Goal: Task Accomplishment & Management: Use online tool/utility

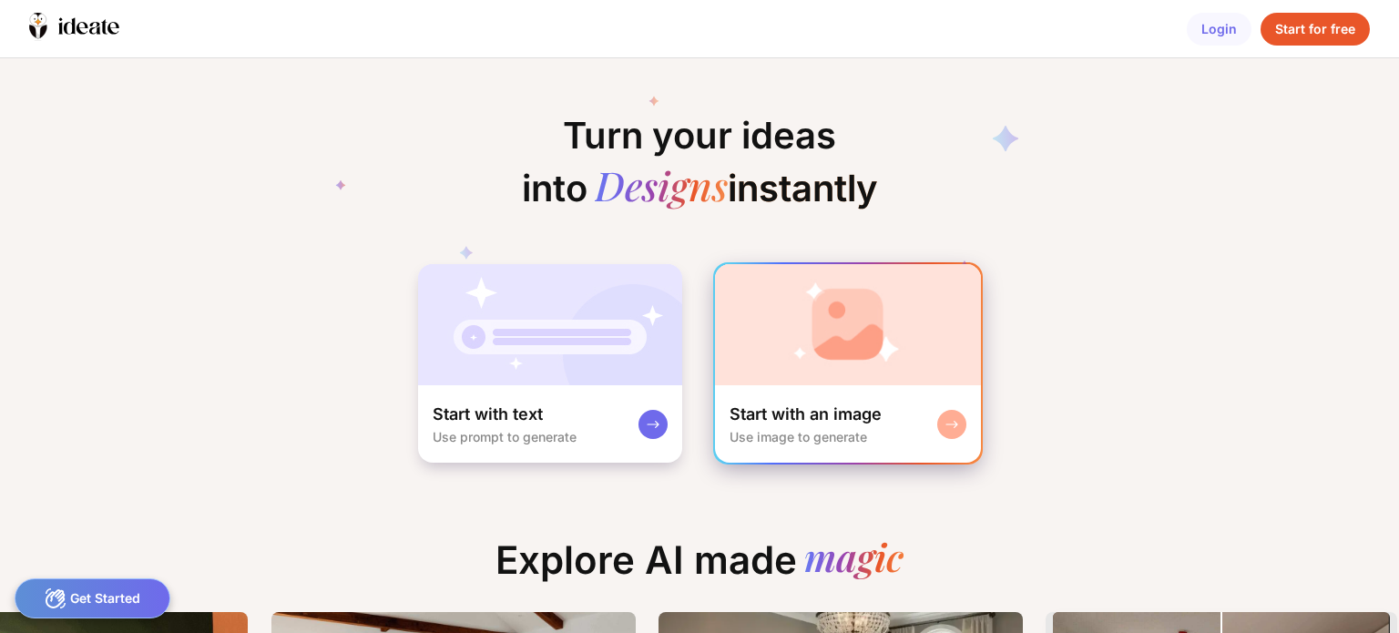
click at [945, 422] on rect at bounding box center [952, 424] width 15 height 15
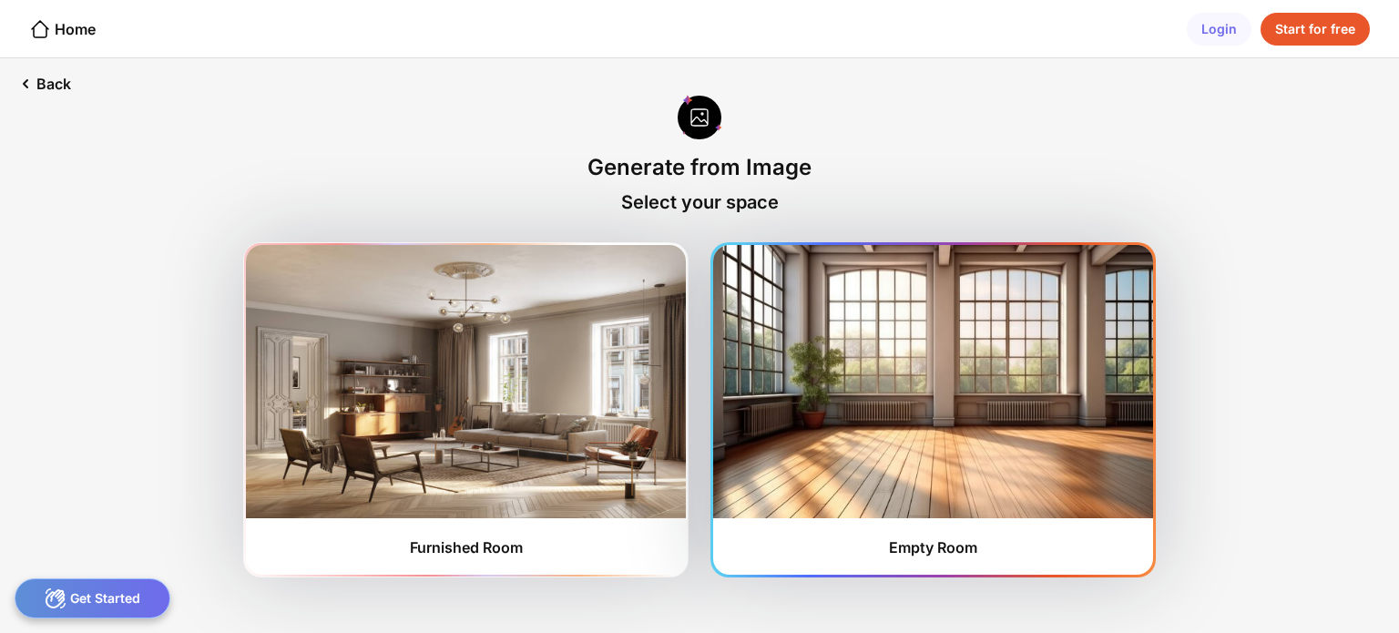
click at [916, 405] on img at bounding box center [933, 381] width 440 height 273
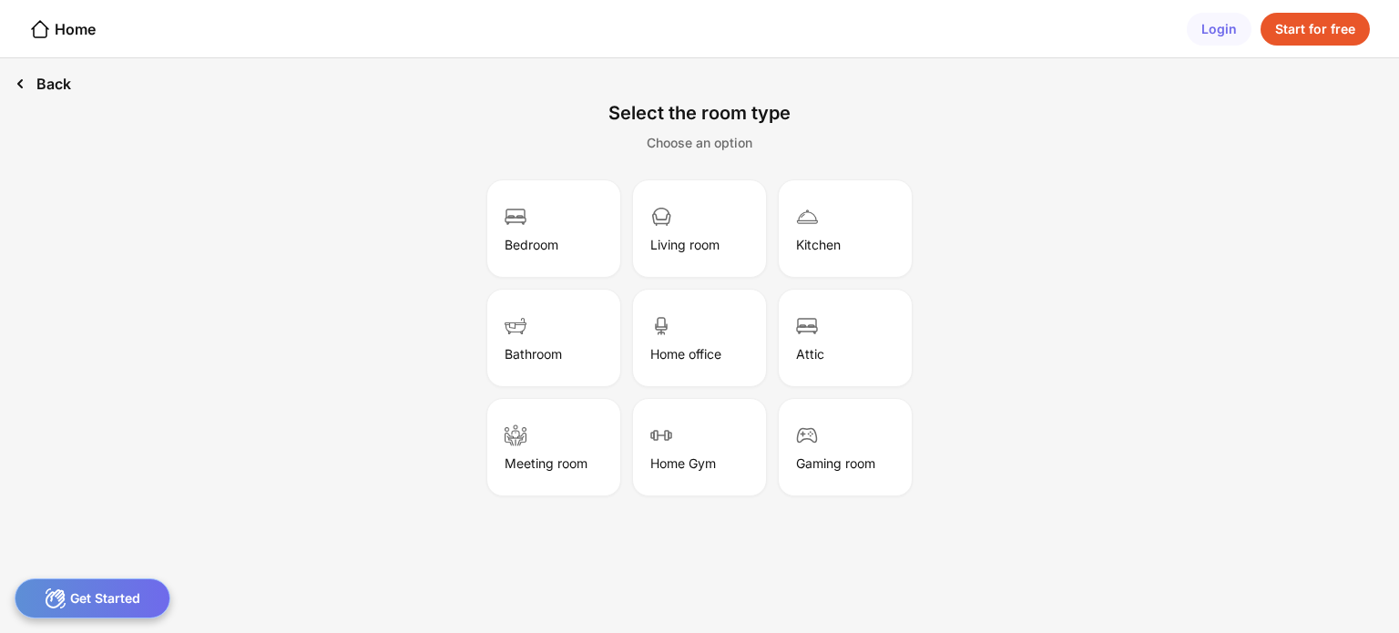
click at [52, 84] on div "Back" at bounding box center [43, 83] width 86 height 51
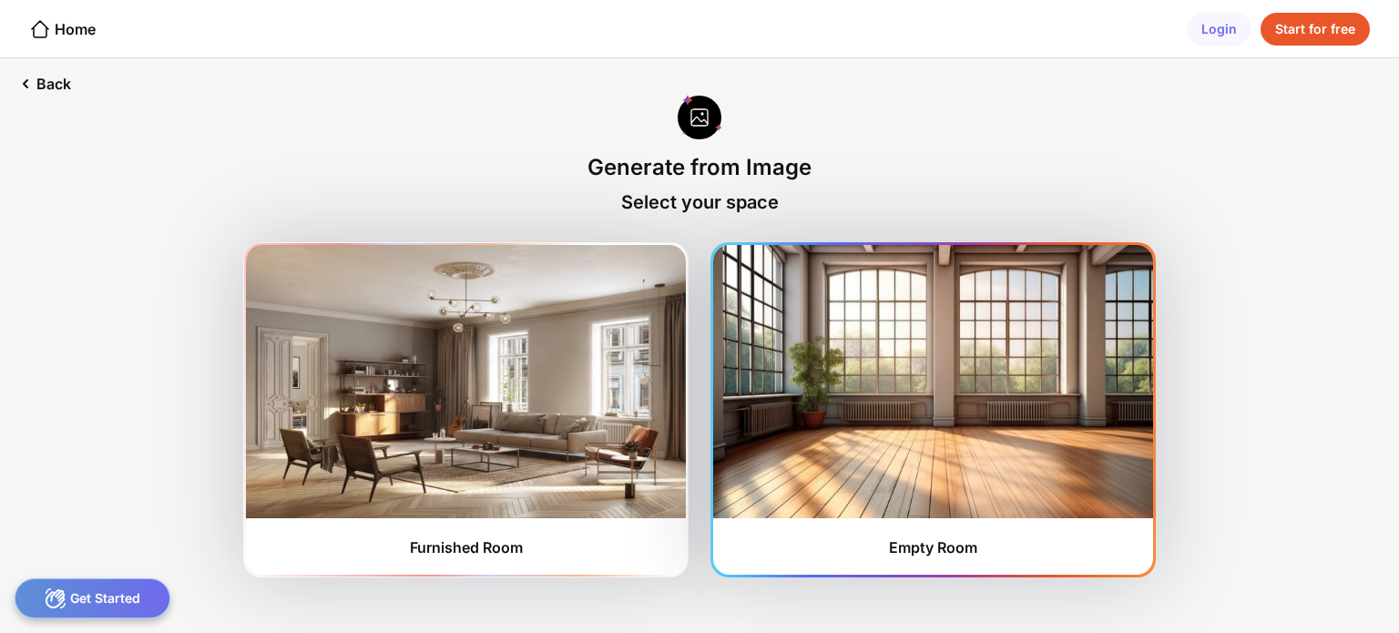
click at [900, 379] on img at bounding box center [933, 381] width 440 height 273
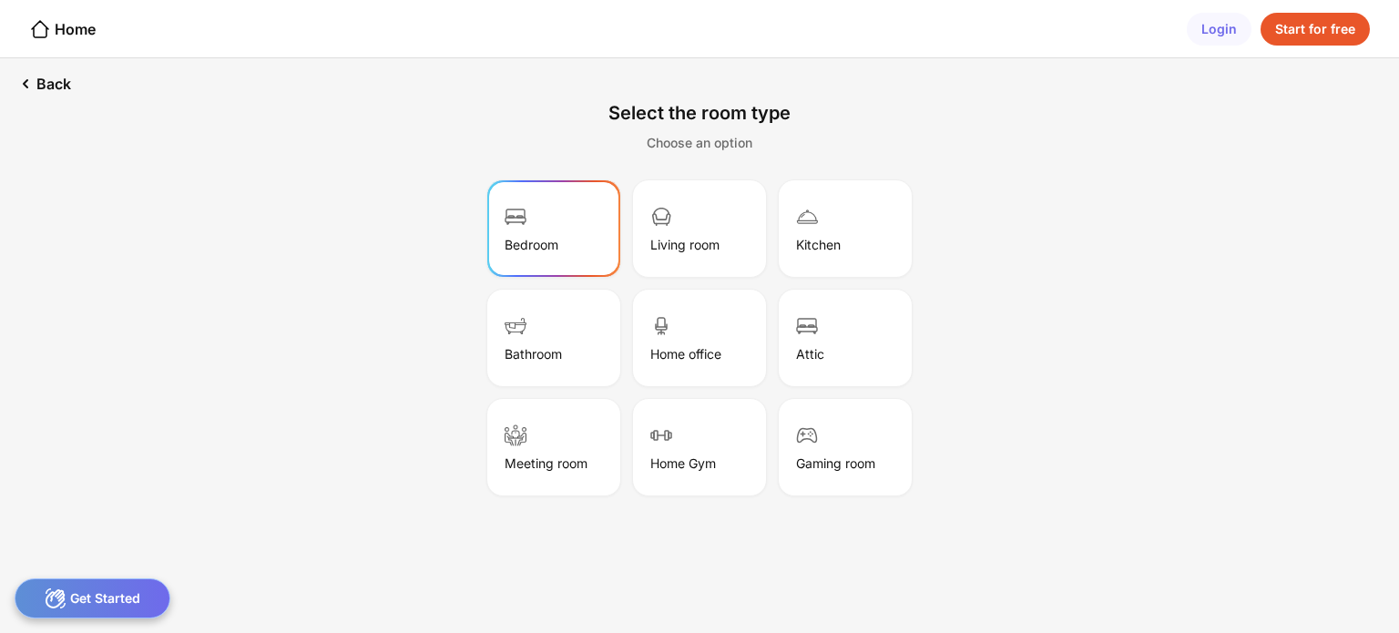
click at [543, 246] on div "Bedroom" at bounding box center [532, 244] width 54 height 15
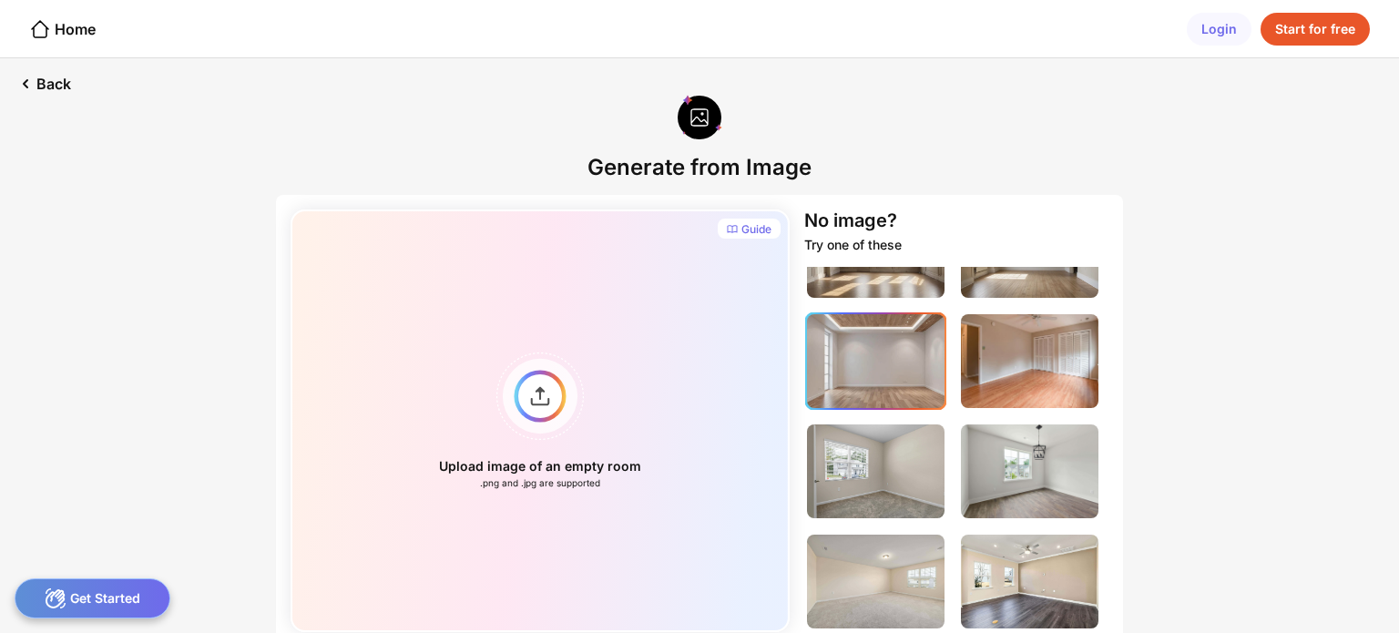
click at [859, 374] on img at bounding box center [876, 361] width 138 height 94
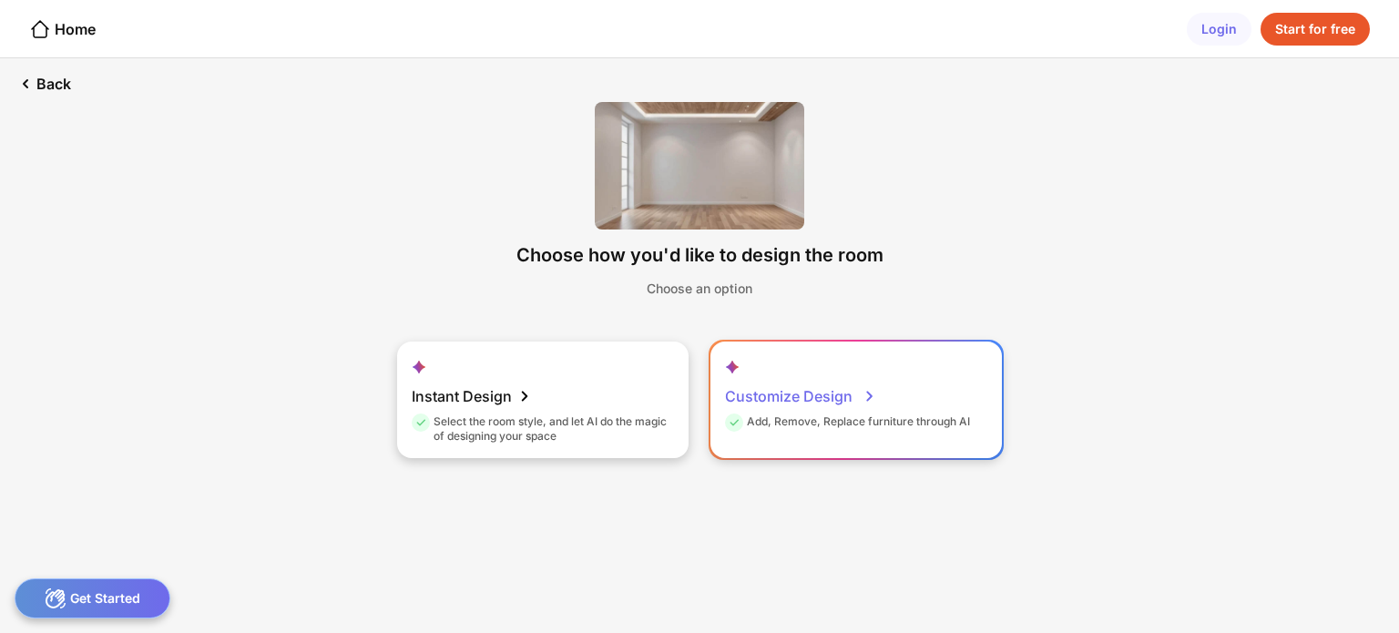
click at [911, 418] on div "Add, Remove, Replace furniture through AI" at bounding box center [847, 425] width 245 height 21
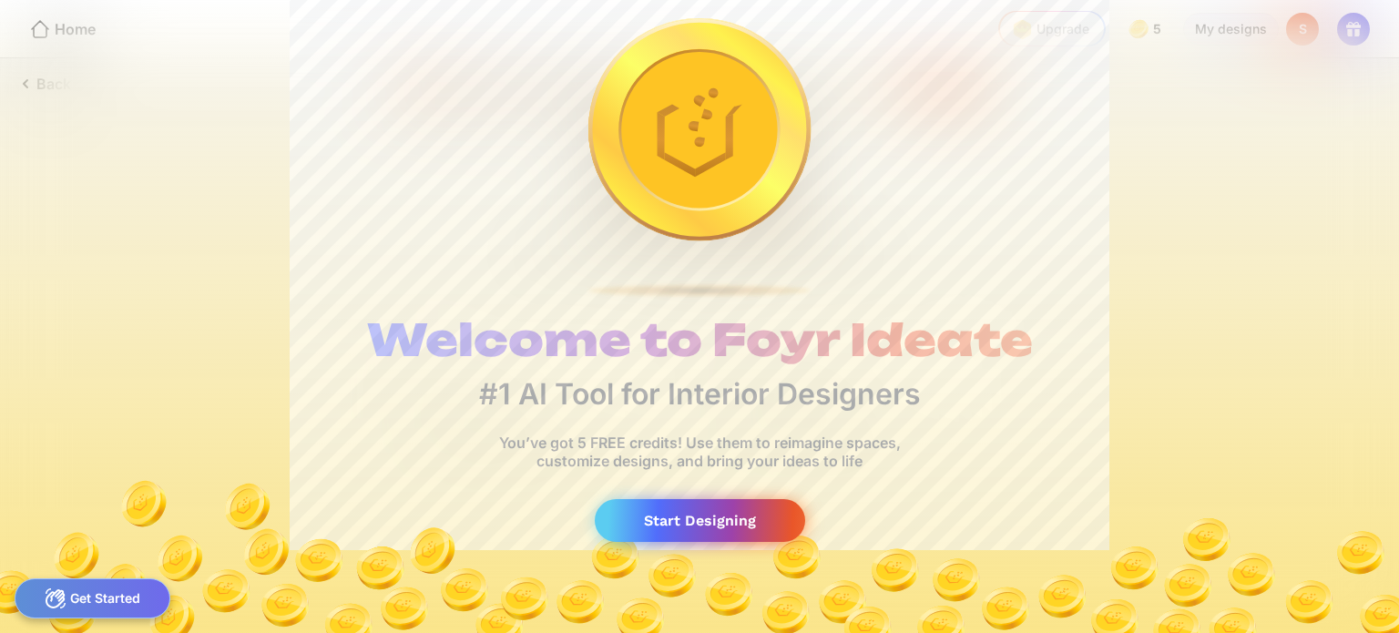
click at [712, 519] on div "Start Designing" at bounding box center [700, 520] width 210 height 43
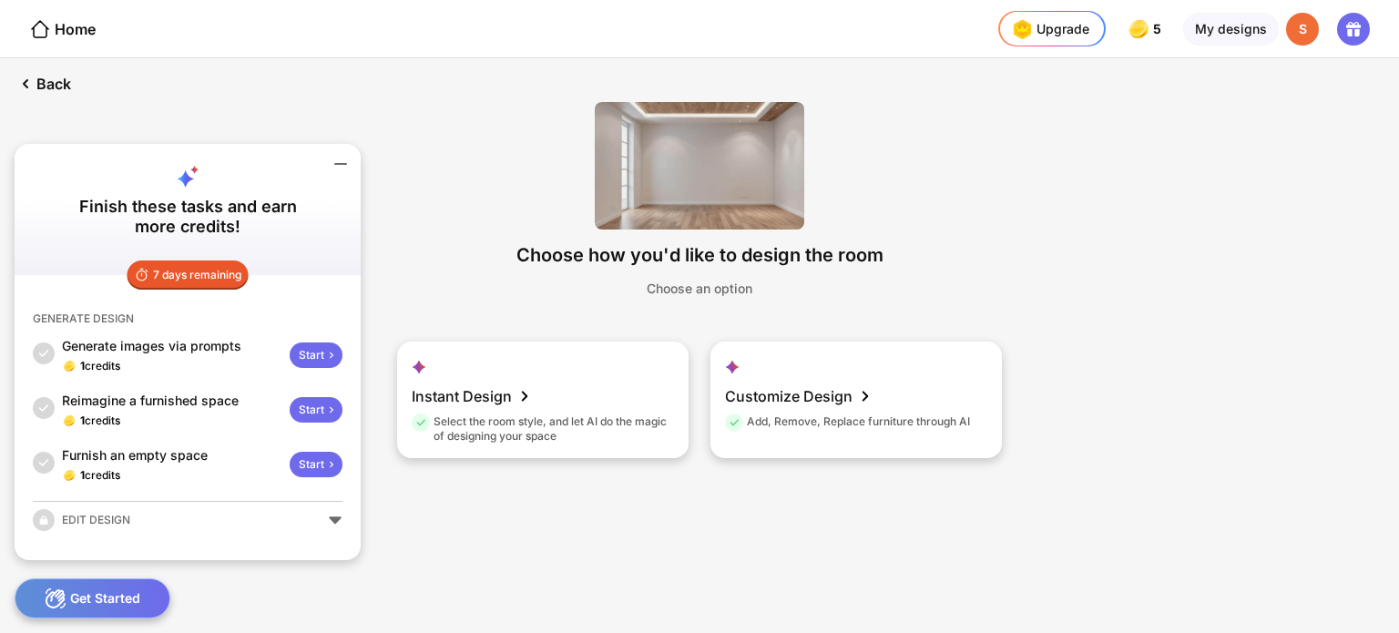
click at [1024, 265] on div "Choose how you'd like to design the room Choose an option Instant Design Select…" at bounding box center [699, 295] width 725 height 445
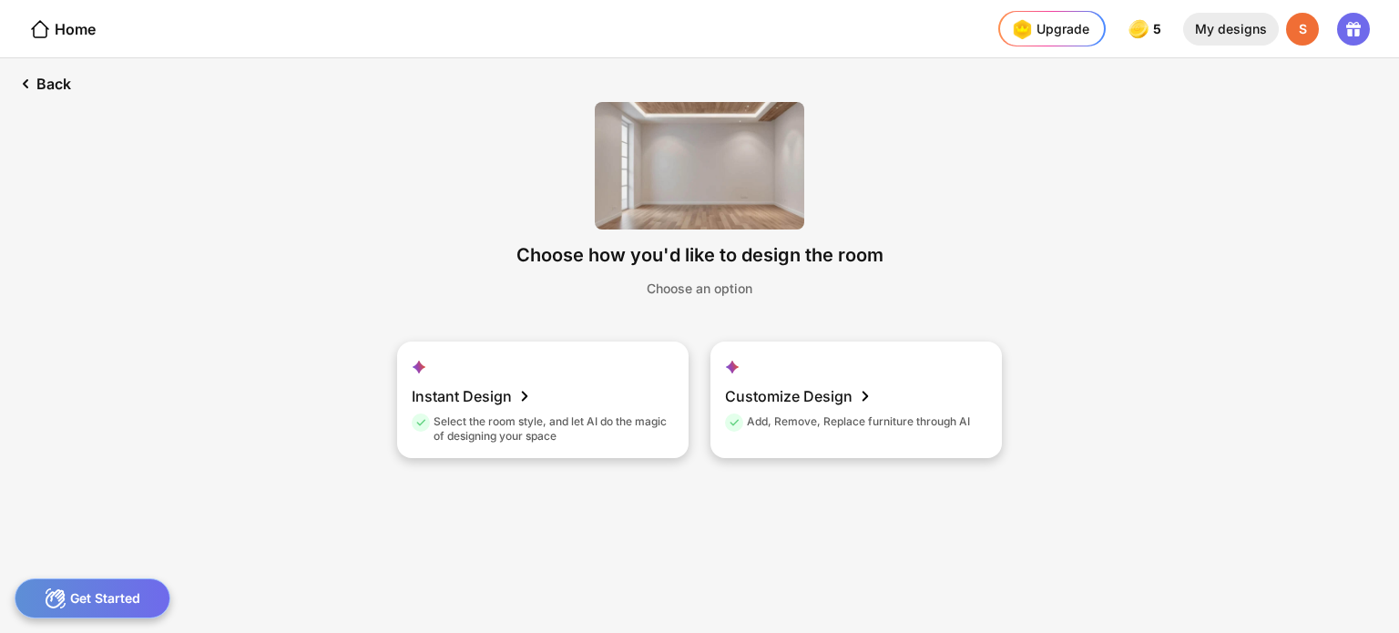
click at [1254, 35] on div "My designs" at bounding box center [1231, 29] width 96 height 33
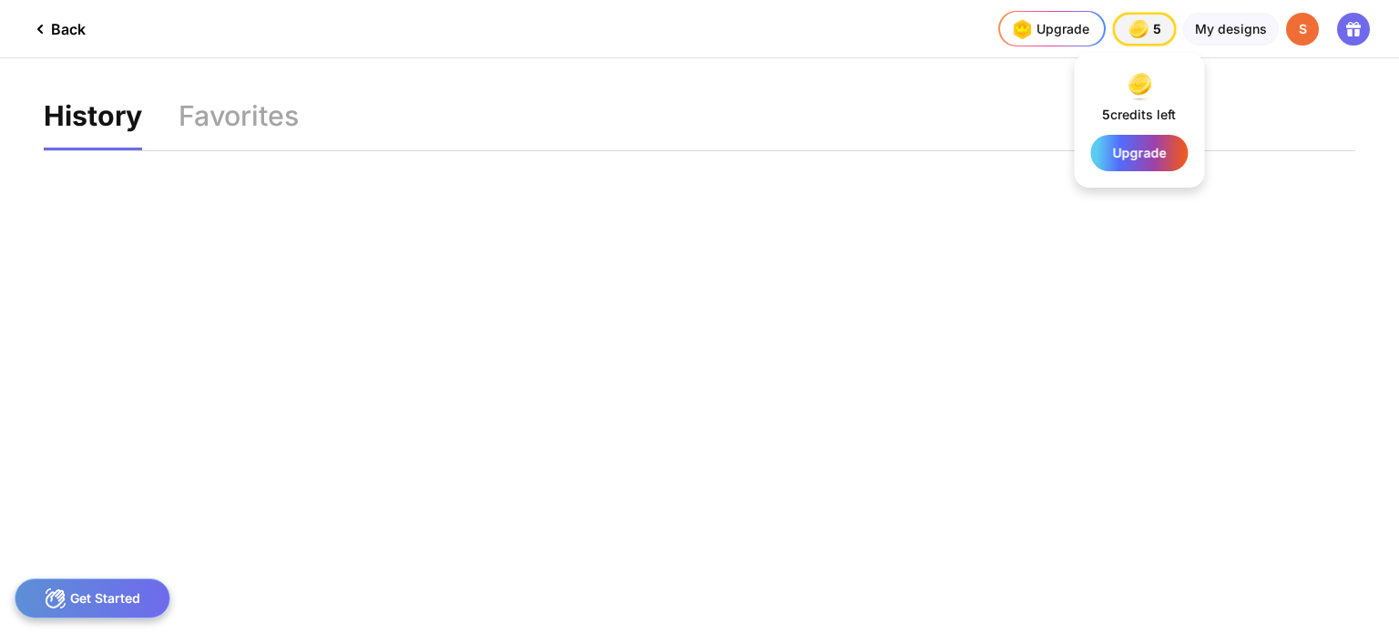
click at [1139, 30] on img at bounding box center [1139, 29] width 26 height 26
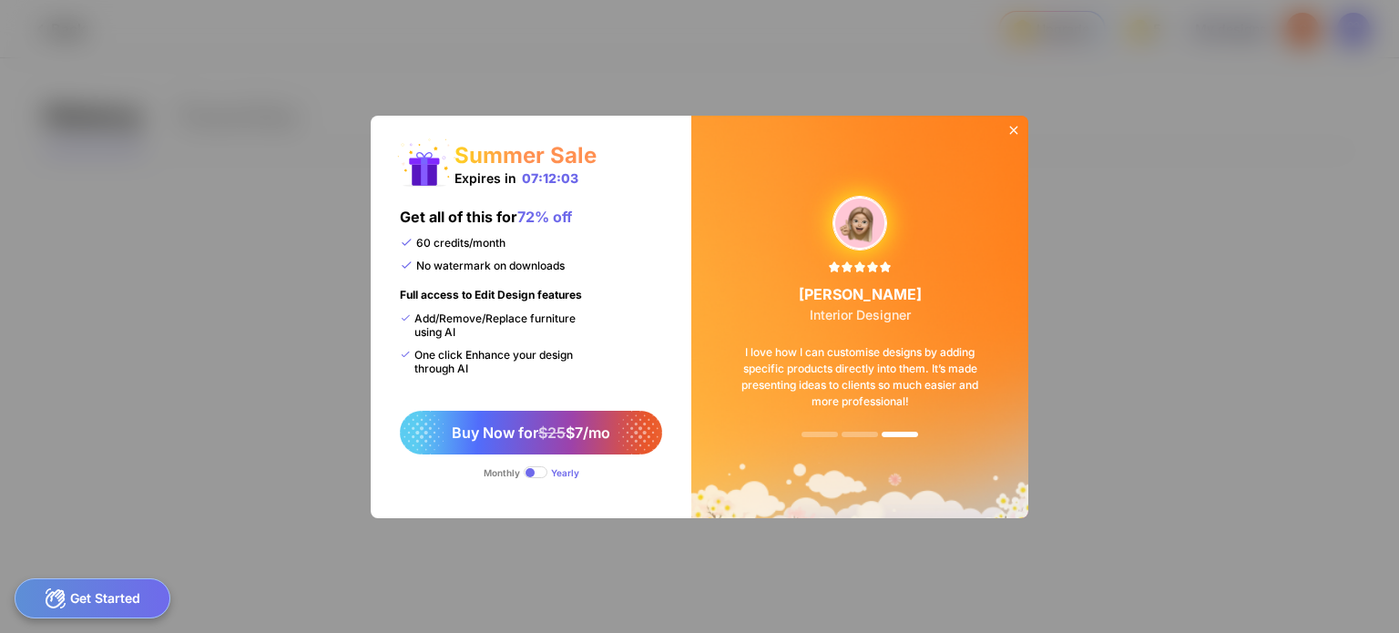
click at [1015, 129] on icon at bounding box center [1014, 130] width 15 height 15
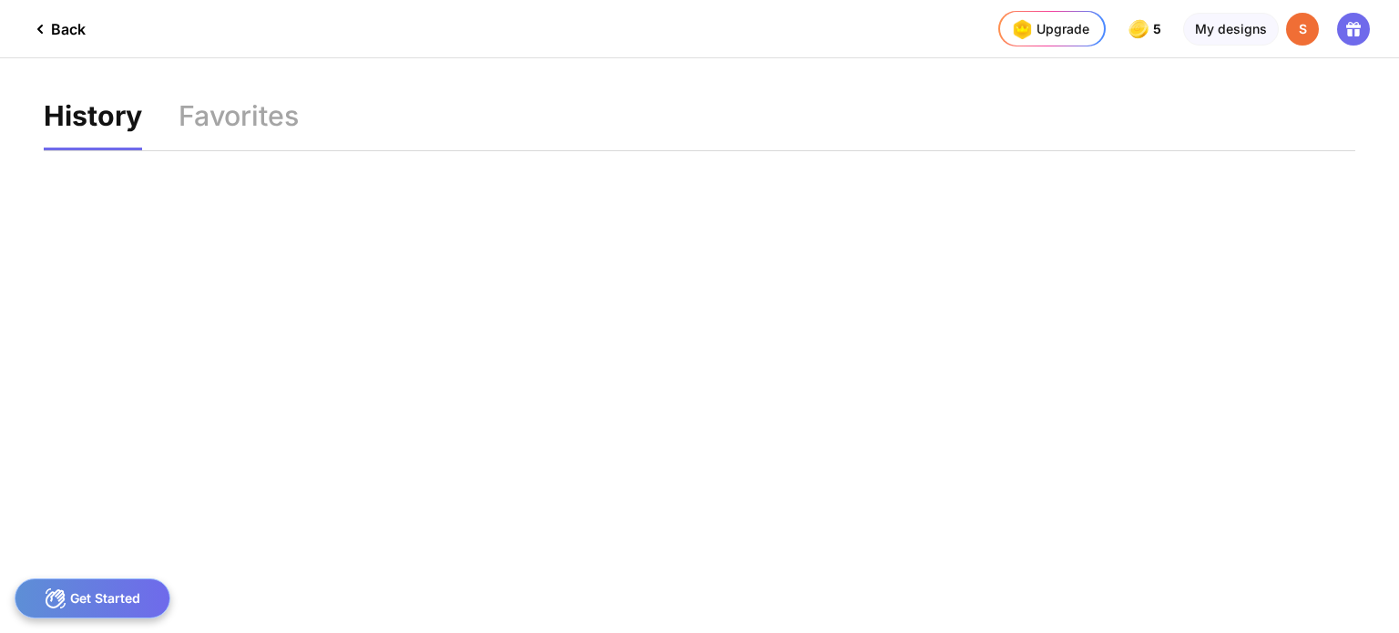
click at [102, 589] on div "Get Started" at bounding box center [93, 598] width 156 height 40
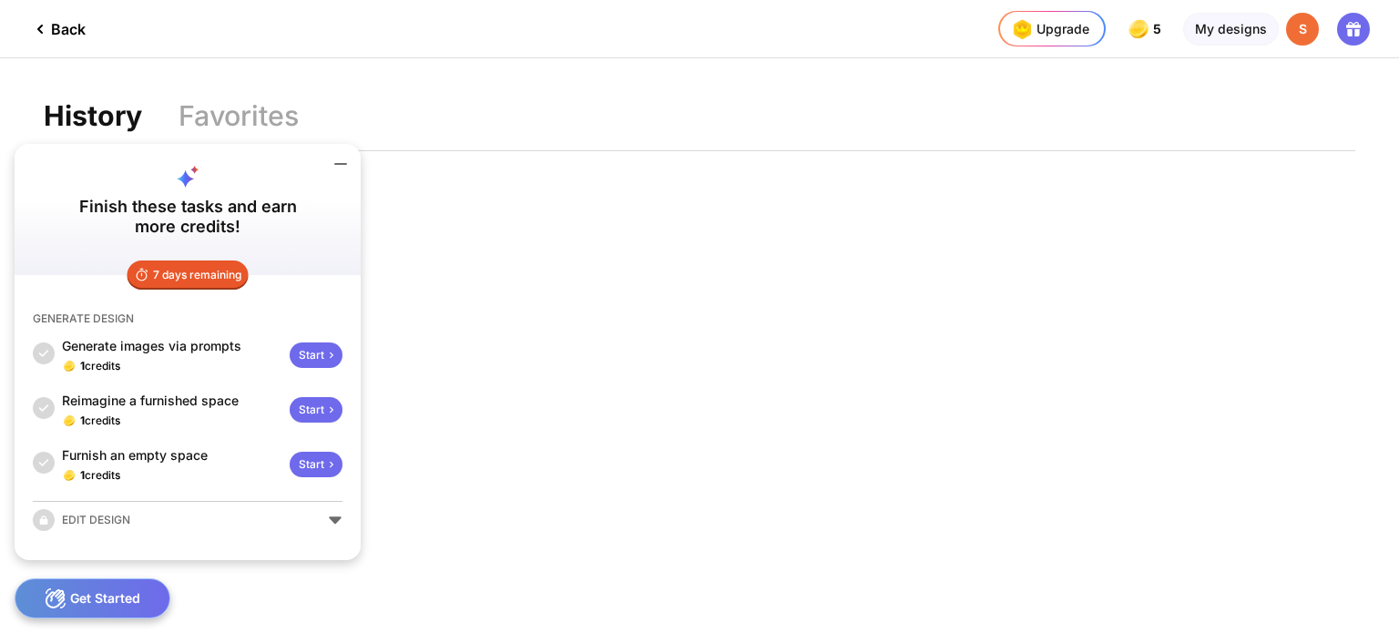
click at [514, 509] on div "Back Upgrade 5 5 5 5 credits left Upgrade My designs S History Favorites" at bounding box center [699, 316] width 1399 height 633
click at [1221, 28] on div "My designs" at bounding box center [1231, 29] width 96 height 33
click at [1244, 19] on div "My designs" at bounding box center [1231, 29] width 96 height 33
click at [1295, 28] on div "S" at bounding box center [1302, 29] width 33 height 33
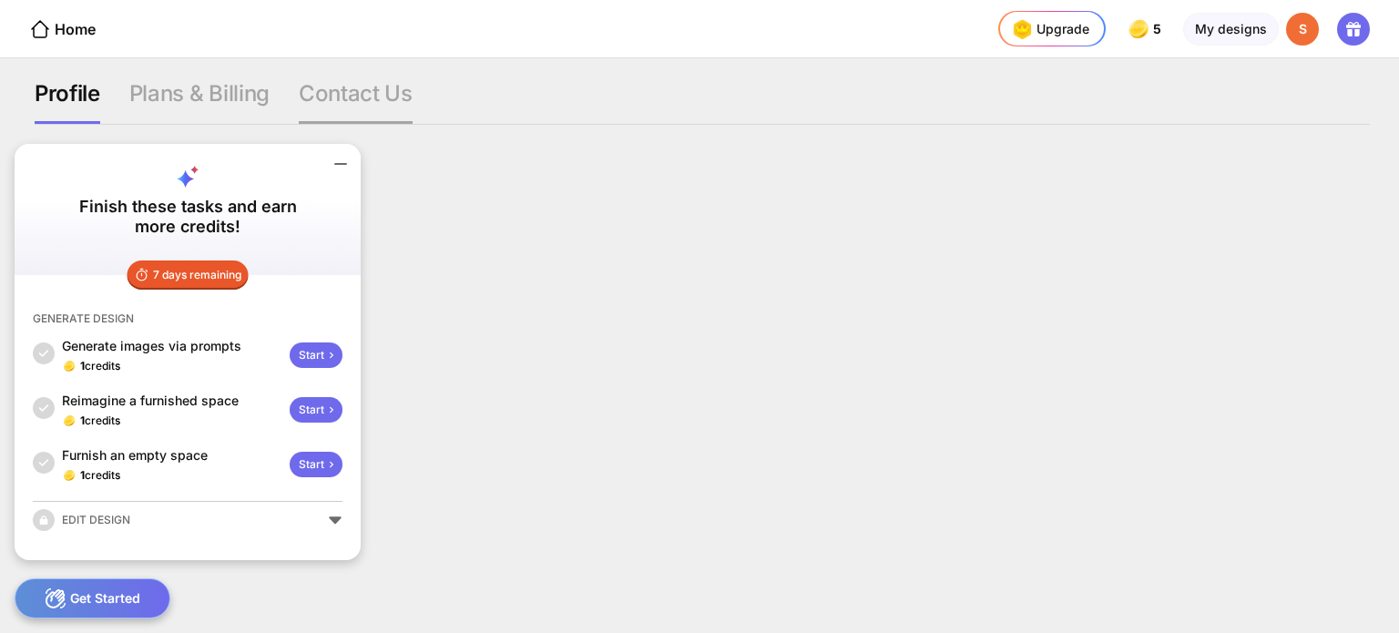
click at [390, 87] on div "Contact Us" at bounding box center [356, 102] width 114 height 44
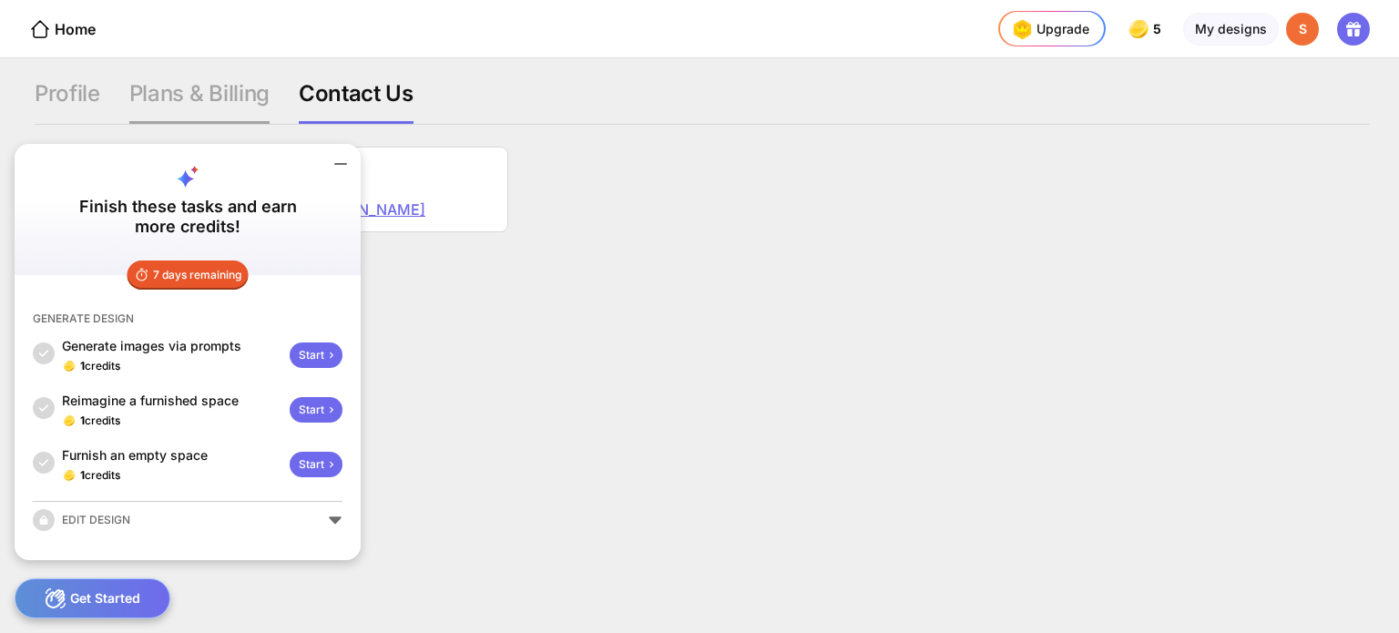
click at [238, 97] on div "Plans & Billing" at bounding box center [199, 102] width 140 height 44
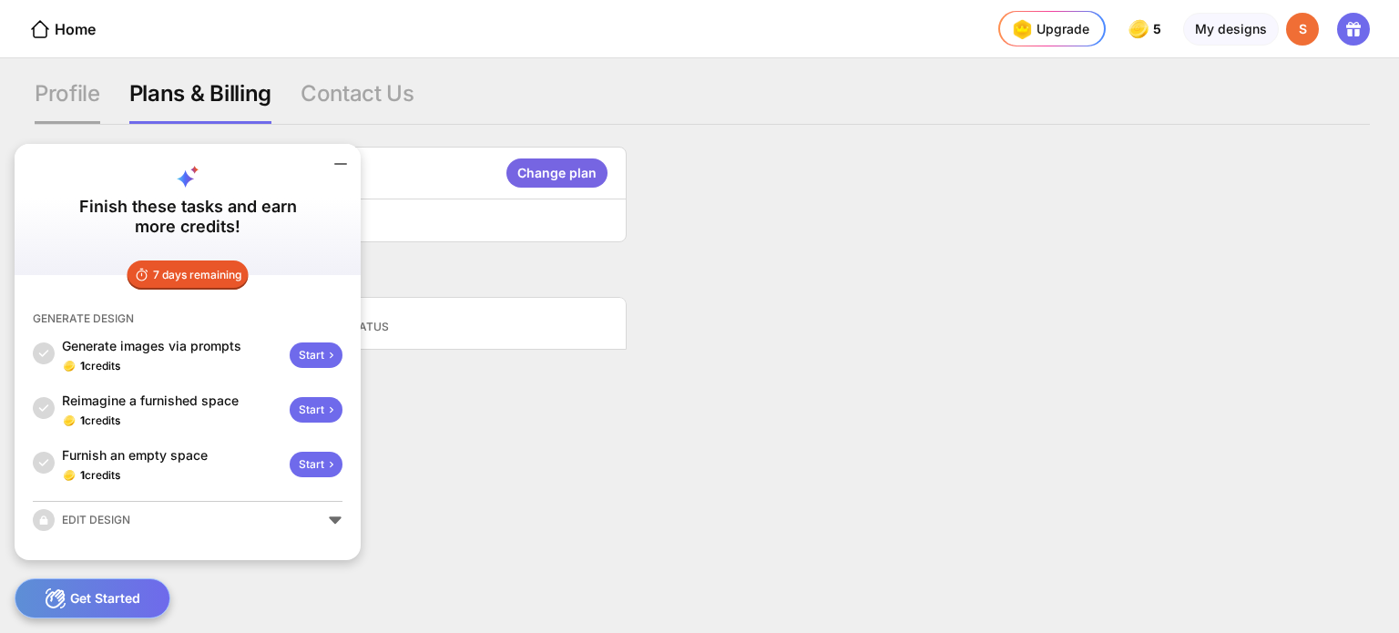
click at [71, 95] on div "Profile" at bounding box center [68, 102] width 66 height 44
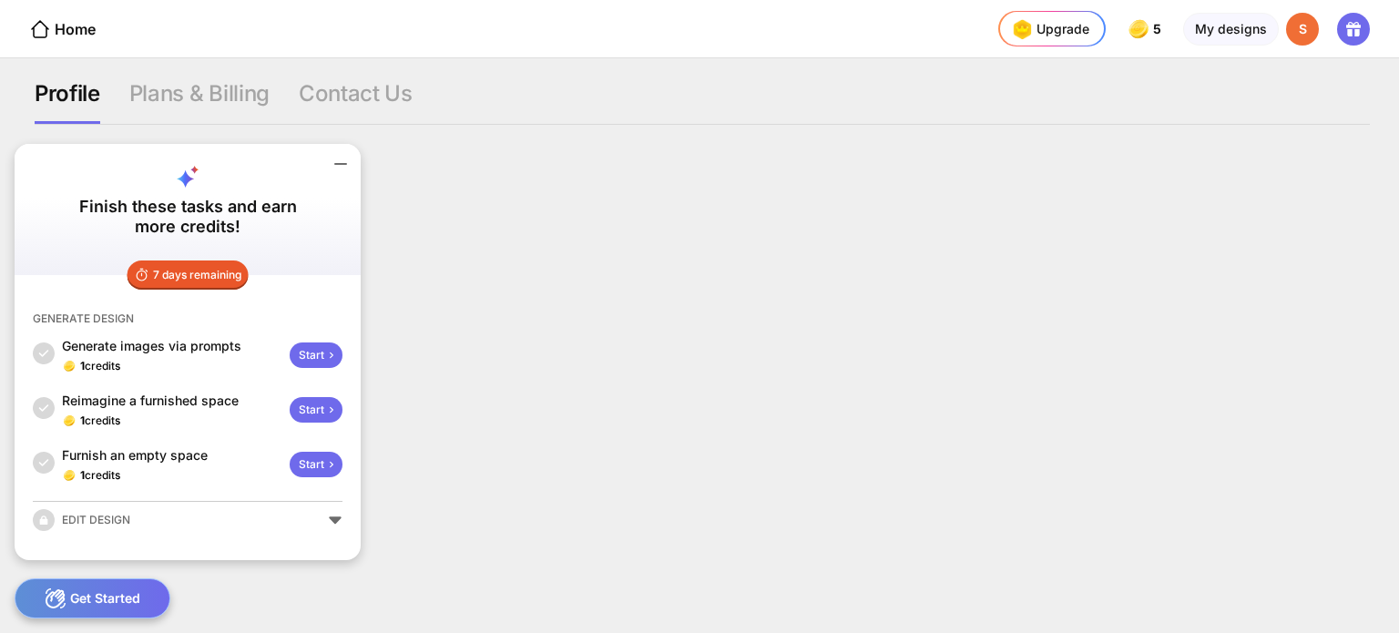
click at [118, 589] on div "Get Started" at bounding box center [93, 598] width 156 height 40
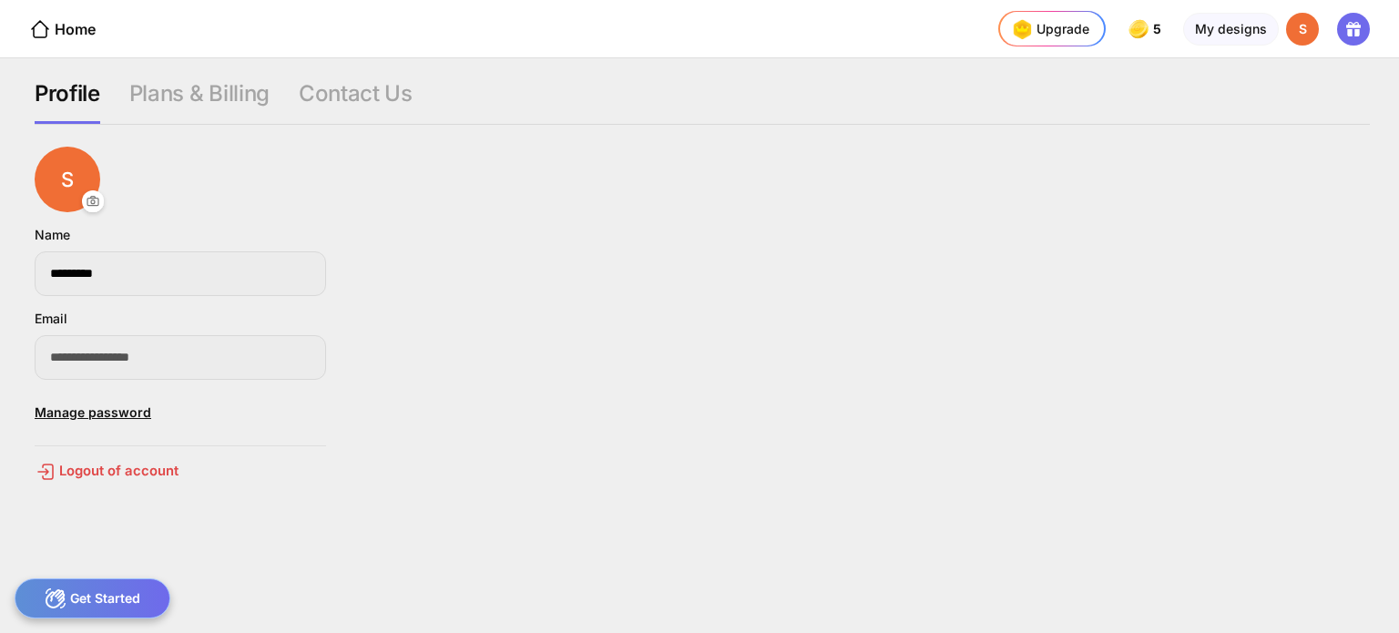
click at [579, 304] on div "**********" at bounding box center [703, 303] width 1336 height 153
click at [168, 116] on div "Plans & Billing" at bounding box center [199, 102] width 140 height 44
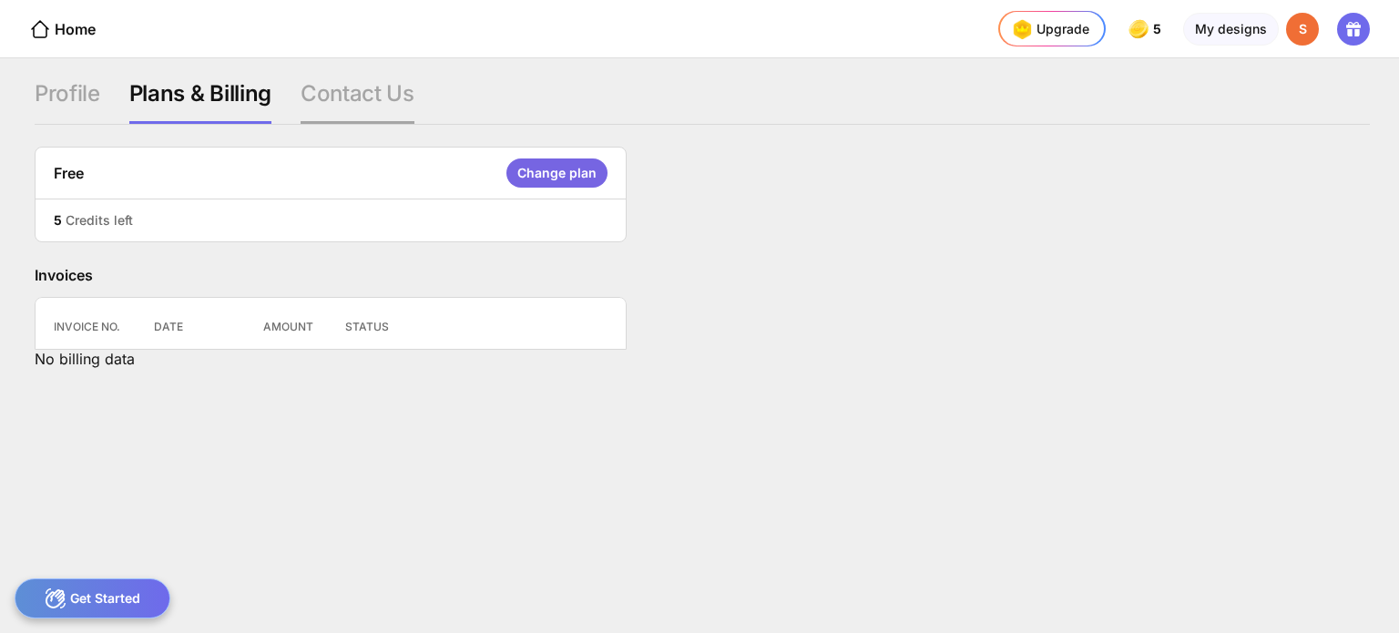
click at [350, 99] on div "Contact Us" at bounding box center [358, 102] width 114 height 44
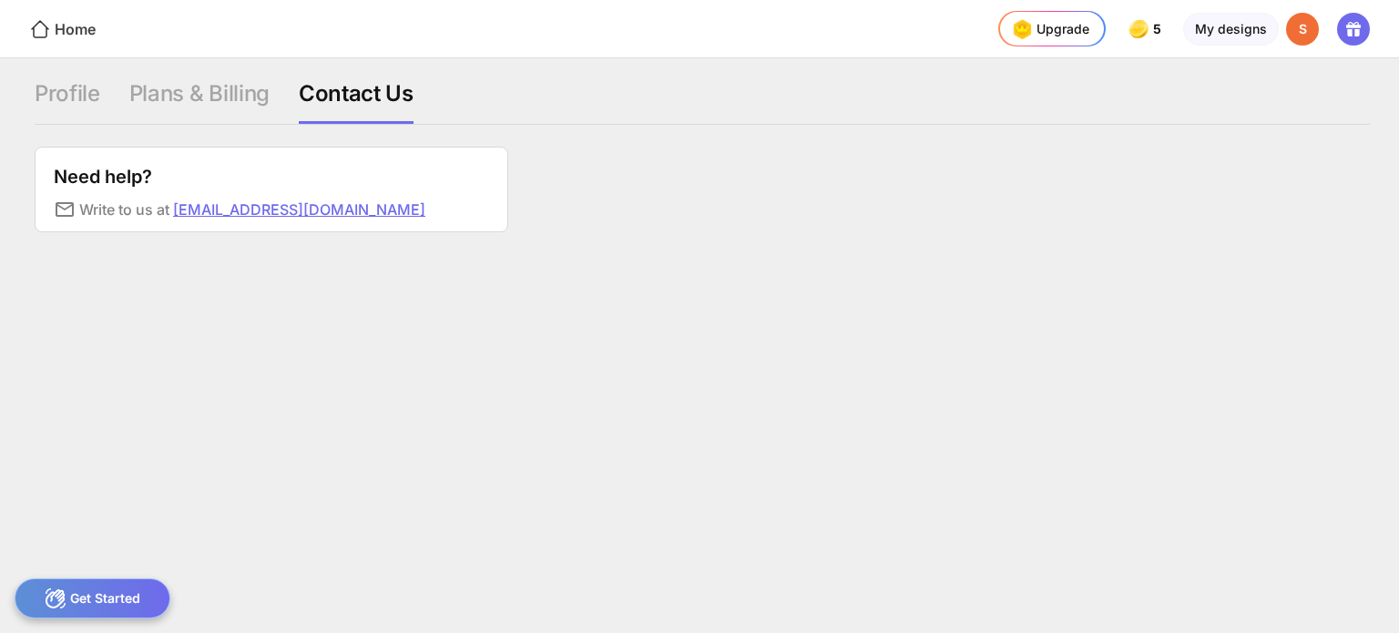
click at [56, 25] on div "Home" at bounding box center [62, 29] width 67 height 22
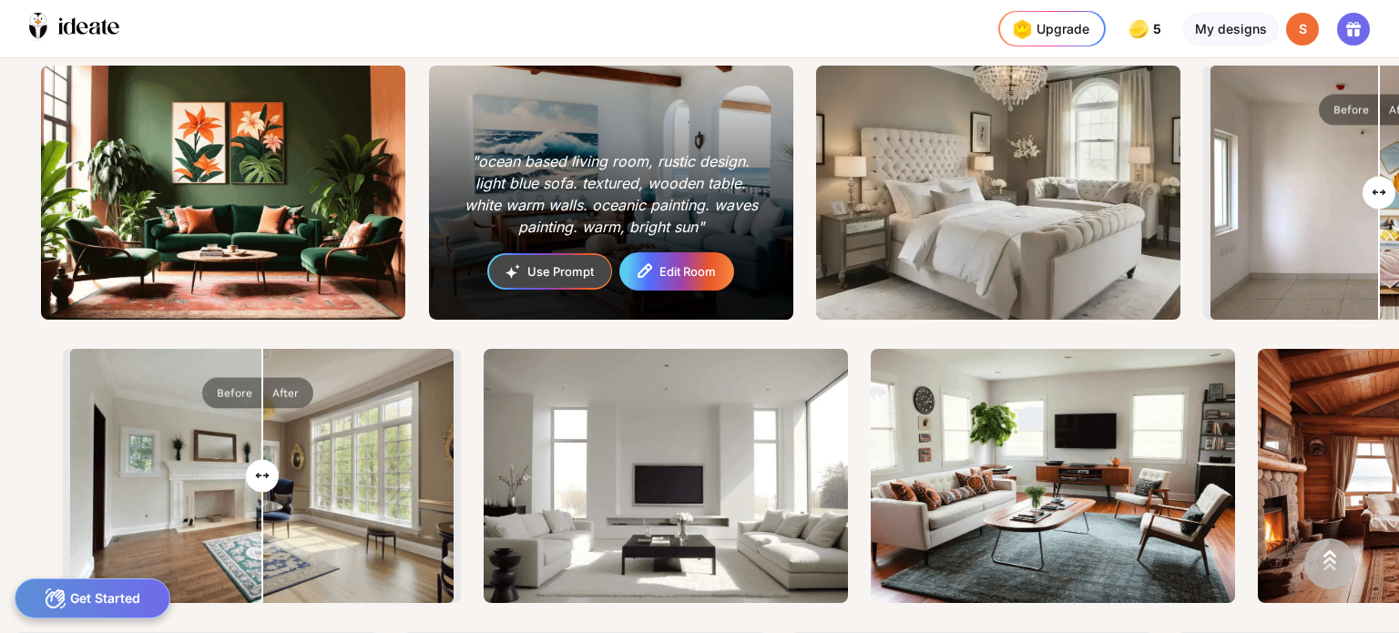
click at [684, 256] on div "Edit Room" at bounding box center [677, 272] width 112 height 36
